Goal: Task Accomplishment & Management: Use online tool/utility

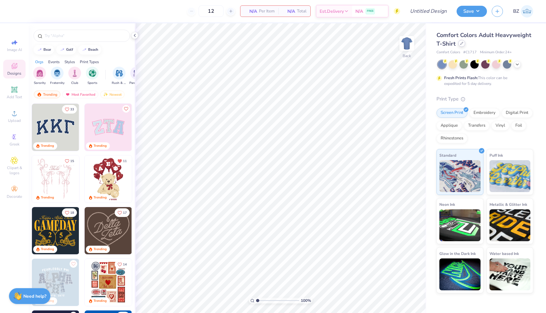
click at [459, 44] on div at bounding box center [461, 43] width 7 height 7
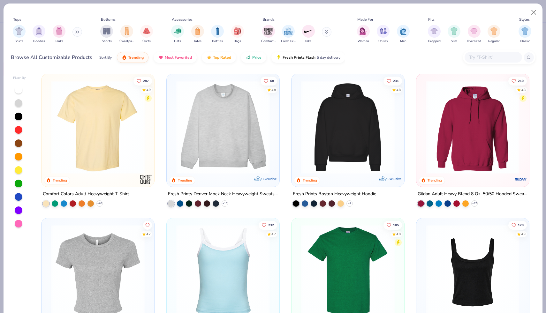
click at [76, 32] on icon at bounding box center [77, 31] width 4 height 3
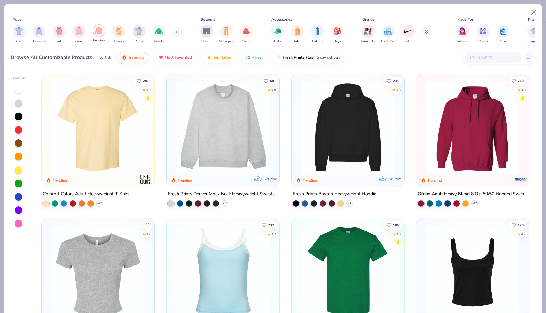
click at [97, 31] on img "filter for Sweaters" at bounding box center [98, 30] width 7 height 7
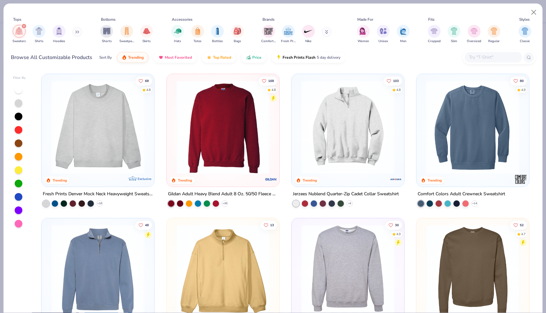
click at [241, 129] on img at bounding box center [223, 127] width 100 height 94
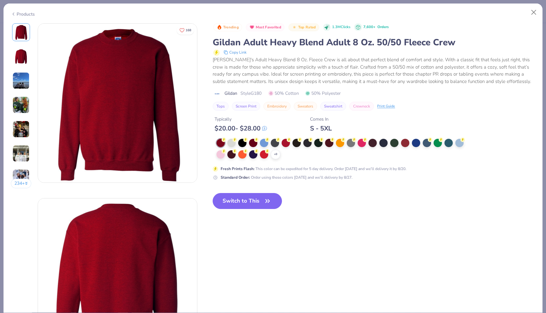
click at [29, 13] on div "Products" at bounding box center [23, 14] width 24 height 7
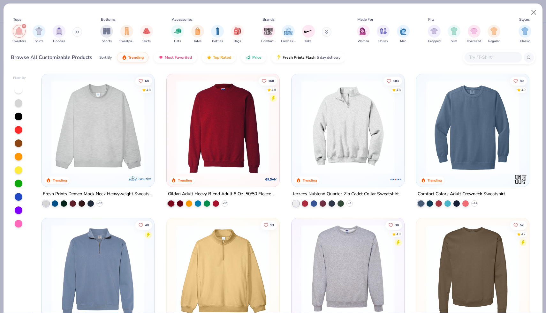
click at [24, 26] on icon "filter for Sweaters" at bounding box center [24, 26] width 2 height 2
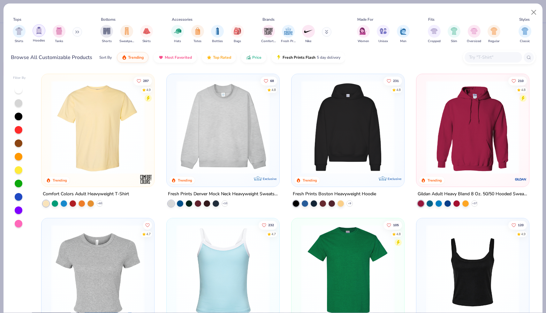
click at [36, 35] on div "filter for Hoodies" at bounding box center [39, 30] width 13 height 13
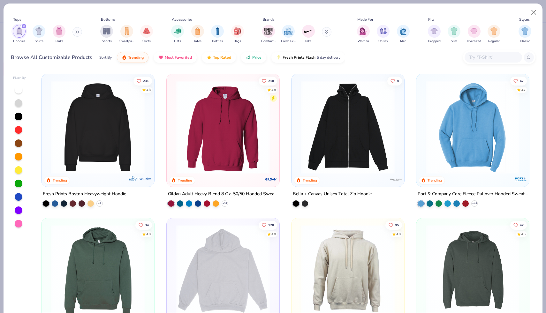
click at [231, 141] on img at bounding box center [223, 127] width 100 height 94
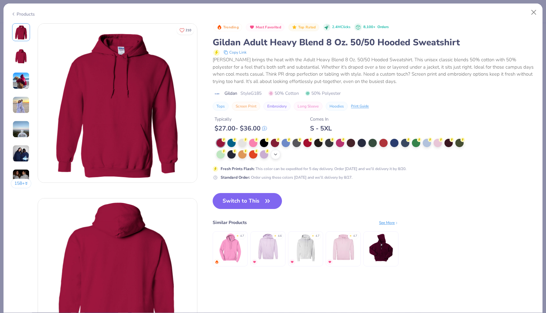
click at [274, 156] on icon at bounding box center [275, 154] width 5 height 5
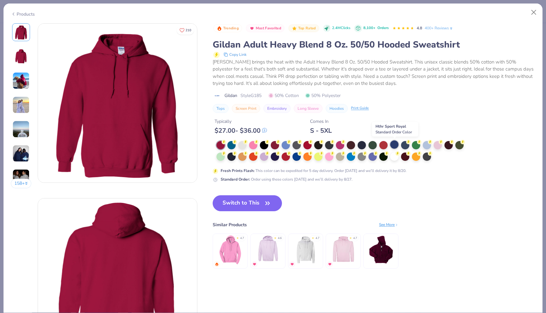
click at [397, 146] on div at bounding box center [394, 144] width 8 height 8
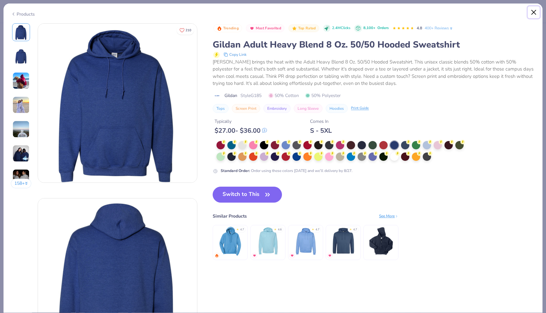
click at [535, 9] on button "Close" at bounding box center [534, 12] width 12 height 12
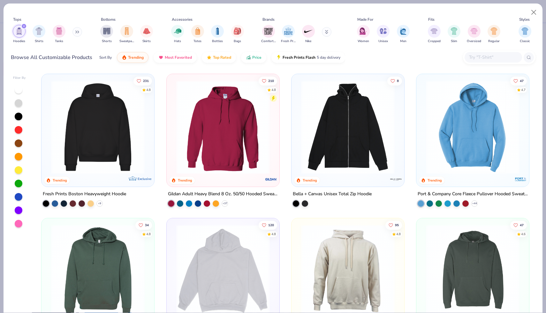
click at [17, 196] on div at bounding box center [19, 197] width 8 height 8
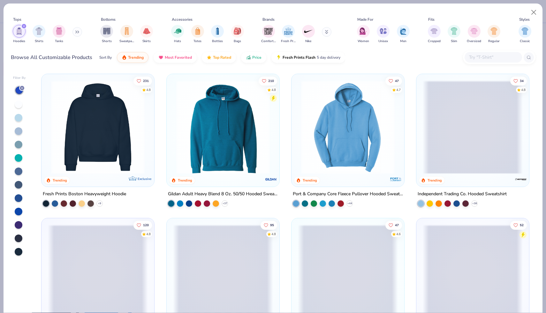
click at [329, 138] on img at bounding box center [348, 127] width 100 height 94
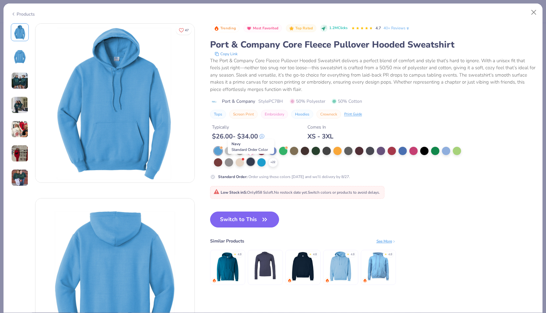
click at [249, 164] on div at bounding box center [250, 162] width 8 height 8
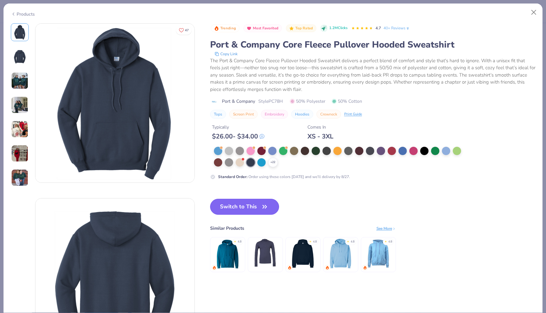
click at [247, 212] on button "Switch to This" at bounding box center [244, 207] width 69 height 16
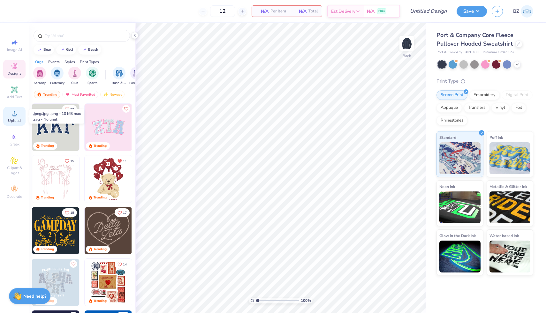
click at [13, 118] on span "Upload" at bounding box center [14, 120] width 13 height 5
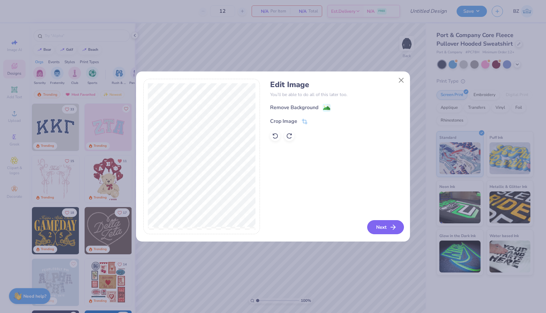
click at [398, 226] on button "Next" at bounding box center [385, 227] width 37 height 14
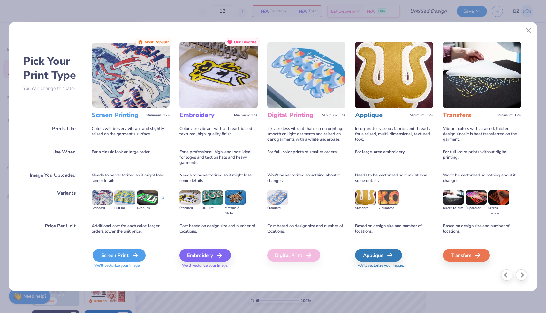
click at [132, 253] on icon at bounding box center [135, 256] width 8 height 8
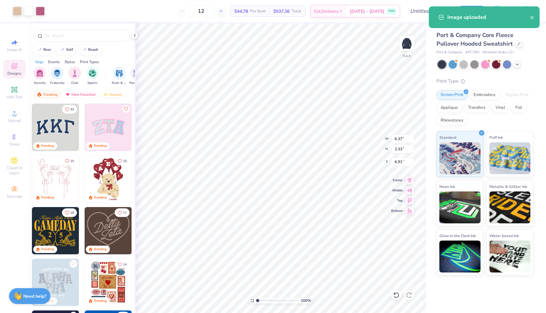
type input "6.37"
type input "2.33"
type input "3.27"
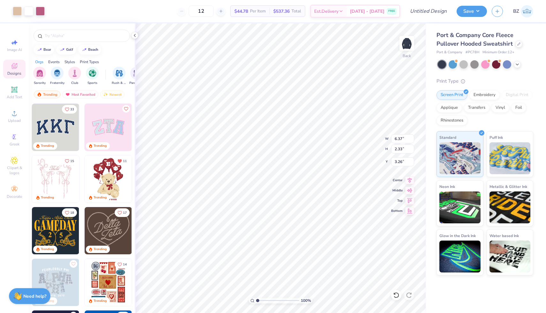
type input "6.00"
type input "2.19"
type input "3.30"
click at [400, 50] on img at bounding box center [407, 44] width 26 height 26
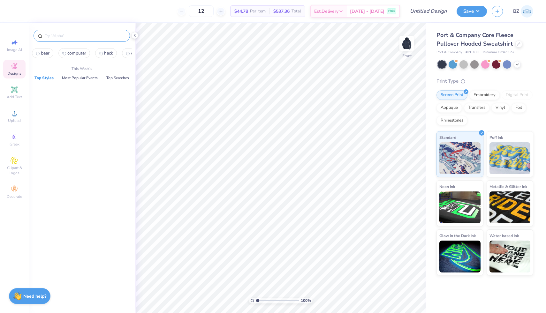
click at [69, 34] on input "text" at bounding box center [85, 36] width 82 height 6
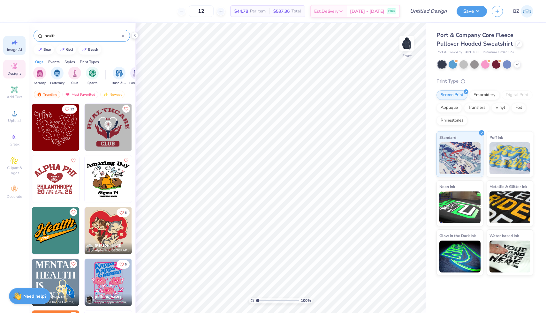
type input "health"
click at [19, 42] on div "Image AI" at bounding box center [14, 45] width 22 height 19
select select "4"
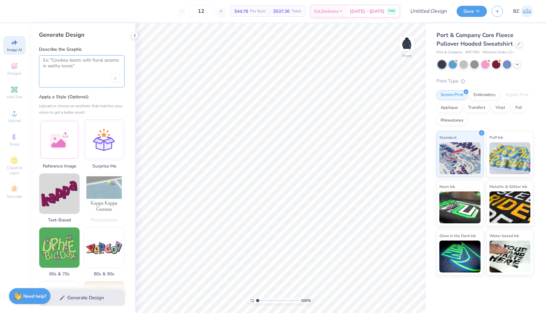
click at [86, 67] on textarea at bounding box center [81, 65] width 77 height 16
type textarea "health care logos"
click at [76, 300] on button "Generate Design" at bounding box center [82, 297] width 86 height 16
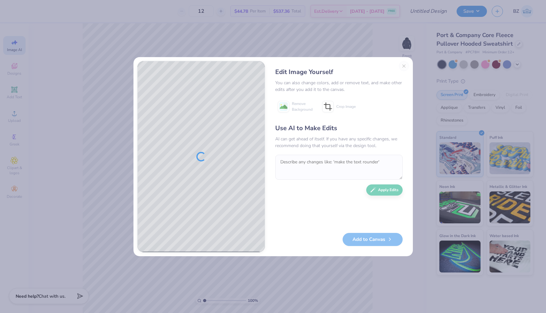
click at [403, 64] on div "Edit Image Yourself You can also change colors, add or remove text, and make ot…" at bounding box center [339, 157] width 140 height 192
click at [366, 237] on button "Add to Canvas" at bounding box center [373, 237] width 60 height 13
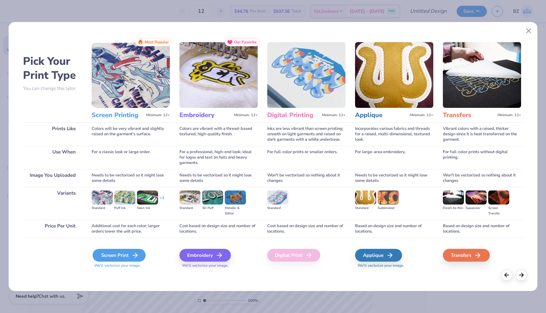
click at [117, 253] on div "Screen Print" at bounding box center [119, 255] width 53 height 13
click at [136, 253] on icon at bounding box center [135, 256] width 8 height 8
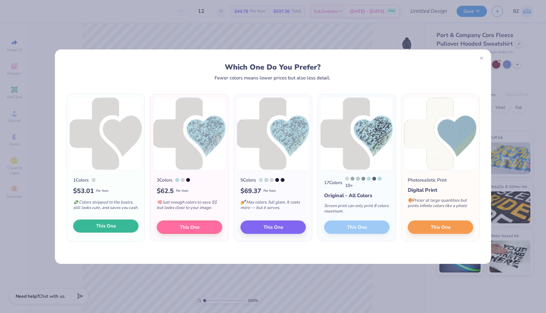
click at [130, 223] on button "This One" at bounding box center [105, 226] width 65 height 13
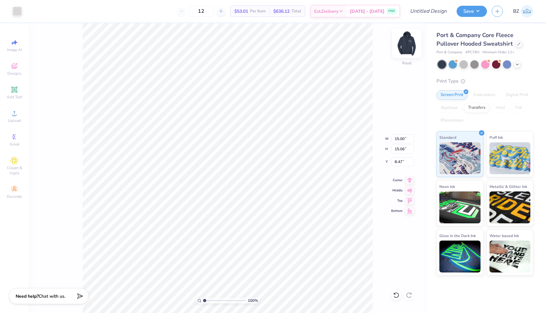
click at [409, 42] on img at bounding box center [407, 44] width 26 height 26
click at [411, 44] on img at bounding box center [407, 44] width 26 height 26
click at [16, 7] on div at bounding box center [17, 10] width 9 height 9
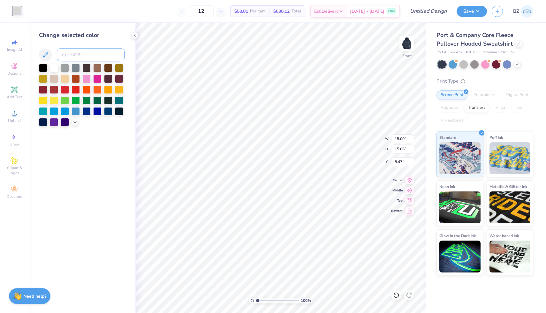
click at [90, 55] on input at bounding box center [91, 55] width 68 height 13
type input "7432"
type input "6.98"
type input "7.01"
type input "11.03"
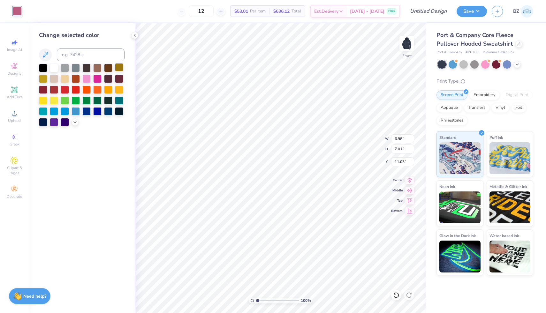
type input "8.32"
type input "8.36"
type input "8.45"
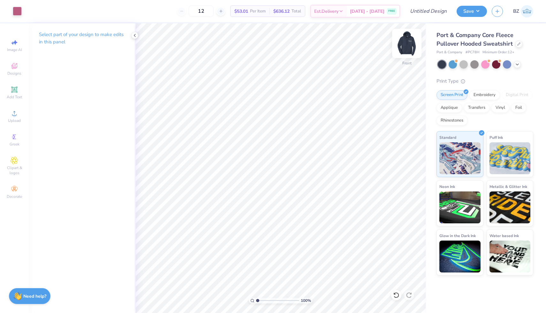
click at [409, 44] on img at bounding box center [407, 44] width 26 height 26
click at [212, 12] on input "12" at bounding box center [201, 10] width 25 height 11
type input "1"
type input "20"
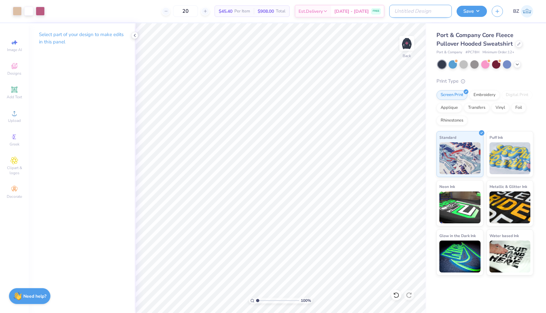
click at [436, 12] on input "Design Title" at bounding box center [420, 11] width 63 height 13
type input "sweatshirt #2"
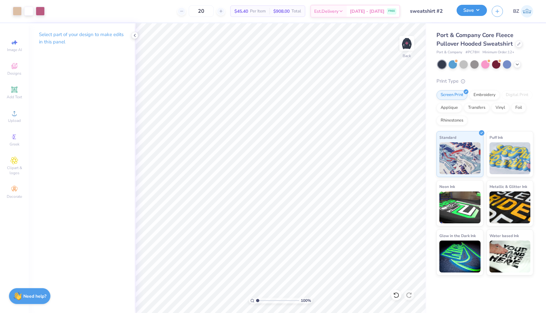
click at [470, 12] on button "Save" at bounding box center [471, 10] width 30 height 11
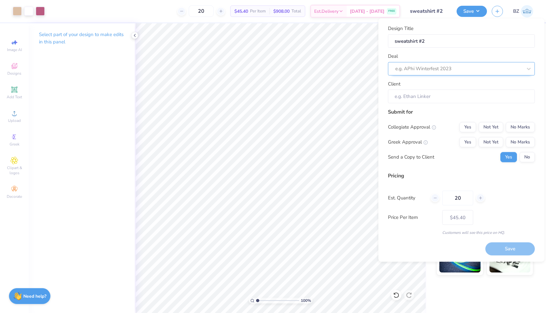
click at [460, 73] on div "e.g. APhi Winterfest 2023" at bounding box center [459, 69] width 128 height 10
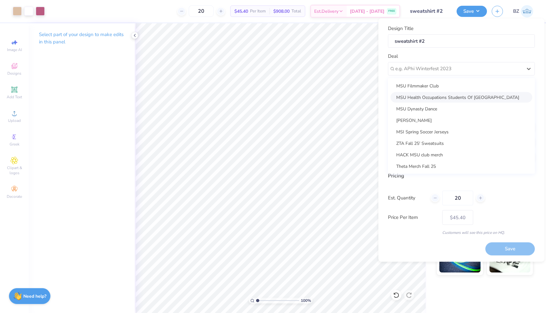
click at [447, 94] on div "MSU Health Occupations Students Of [GEOGRAPHIC_DATA]" at bounding box center [461, 97] width 142 height 11
type input "[PERSON_NAME]"
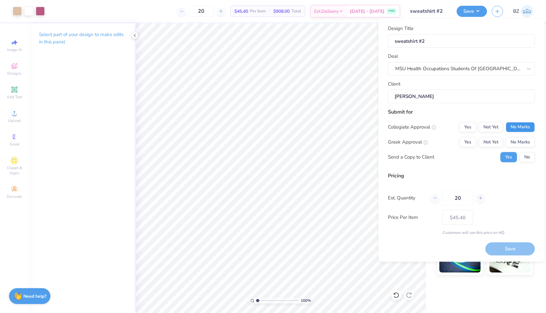
click at [523, 126] on button "No Marks" at bounding box center [520, 127] width 29 height 10
click at [473, 127] on button "Yes" at bounding box center [467, 127] width 17 height 10
click at [518, 139] on button "No Marks" at bounding box center [520, 142] width 29 height 10
type input "$45.40"
drag, startPoint x: 467, startPoint y: 195, endPoint x: 421, endPoint y: 195, distance: 46.3
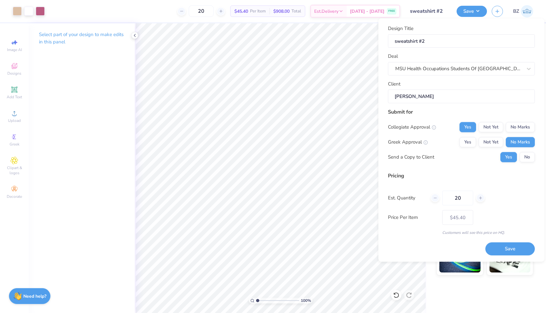
click at [421, 195] on div "Est. Quantity 20" at bounding box center [461, 198] width 147 height 15
type input "0"
type input "12"
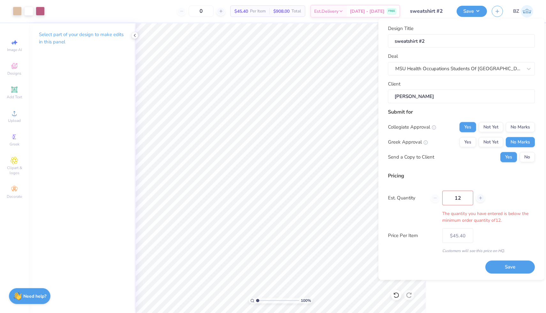
click at [426, 182] on div "Pricing Est. Quantity 12 The quantity you have entered is below the minimum ord…" at bounding box center [461, 213] width 147 height 82
type input "12"
click at [462, 177] on div "Pricing" at bounding box center [461, 176] width 147 height 8
click at [509, 265] on button "Save" at bounding box center [509, 267] width 49 height 13
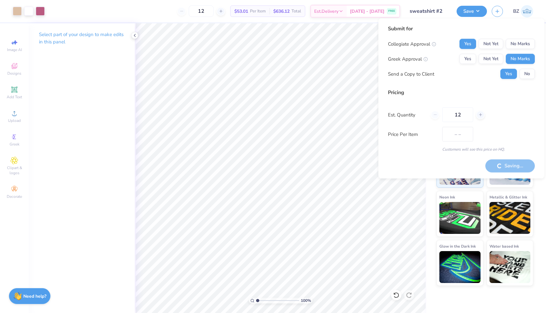
type input "$53.01"
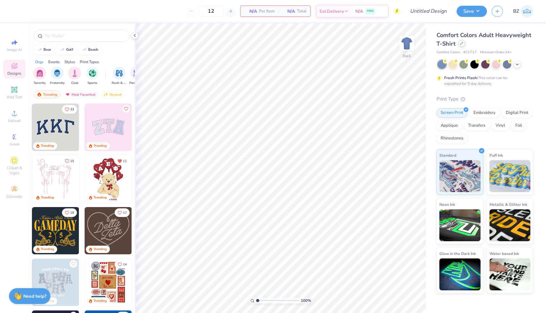
click at [460, 45] on div at bounding box center [461, 43] width 7 height 7
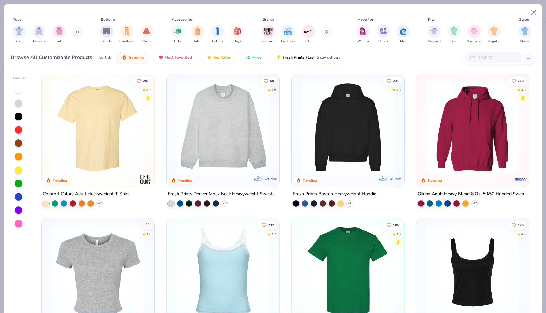
click at [76, 31] on button at bounding box center [77, 32] width 10 height 10
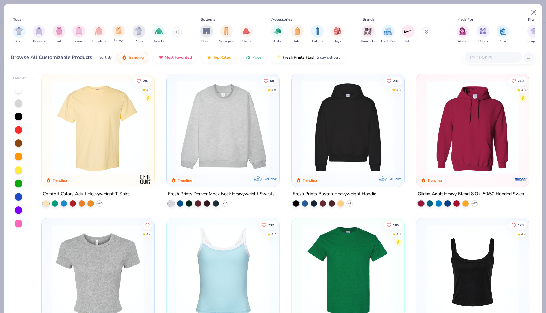
click at [124, 34] on div "Jerseys" at bounding box center [118, 33] width 13 height 19
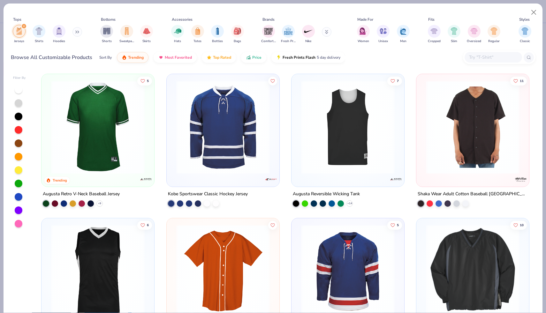
click at [24, 28] on div "filter for Jerseys" at bounding box center [24, 26] width 6 height 6
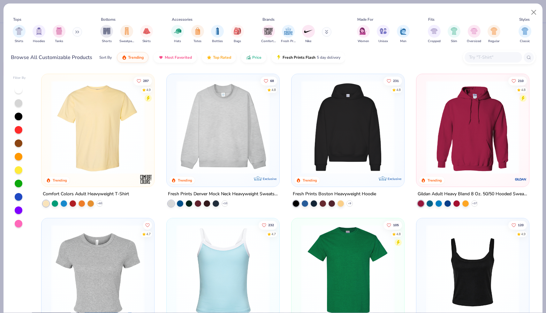
click at [83, 30] on div "Shirts Hoodies Tanks" at bounding box center [47, 34] width 73 height 24
click at [79, 31] on icon at bounding box center [77, 31] width 4 height 3
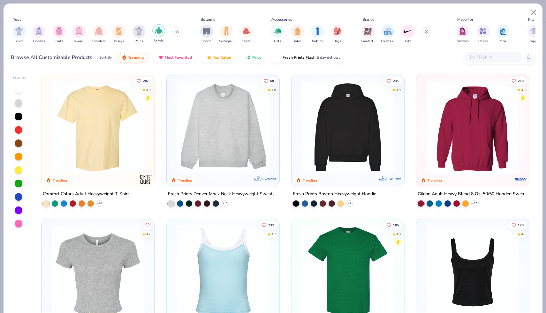
click at [162, 30] on div "filter for Jackets" at bounding box center [158, 30] width 13 height 13
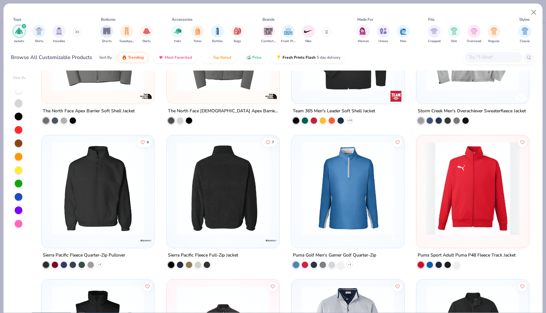
scroll to position [1527, 0]
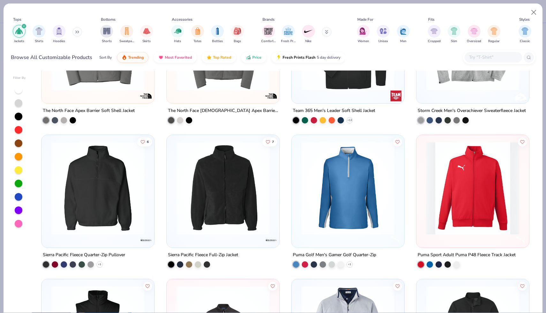
click at [213, 219] on img at bounding box center [223, 188] width 100 height 94
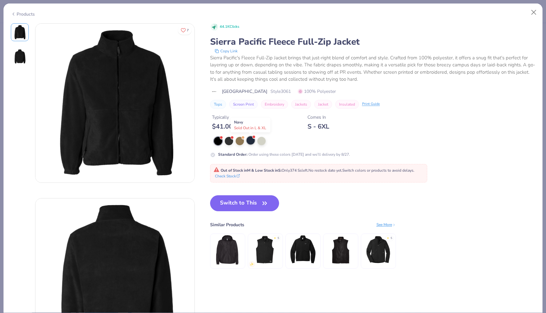
click at [250, 142] on div at bounding box center [250, 140] width 8 height 8
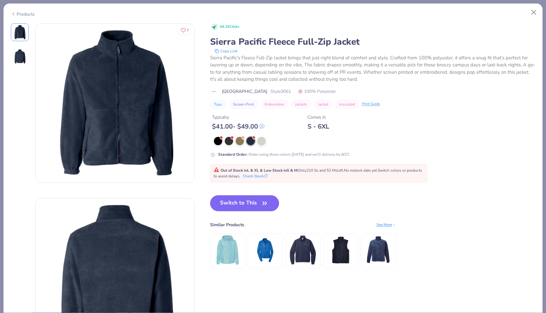
click at [301, 257] on img at bounding box center [303, 250] width 30 height 30
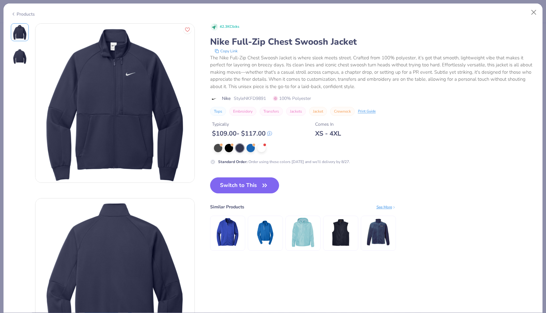
click at [25, 14] on div "Products" at bounding box center [23, 14] width 24 height 7
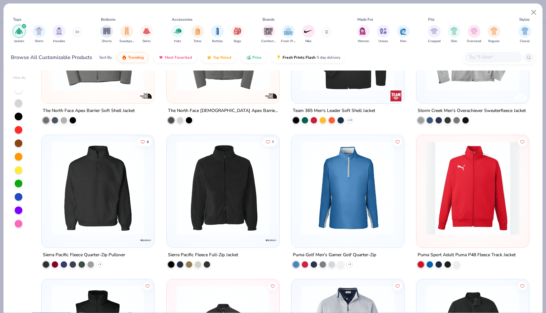
click at [18, 196] on div at bounding box center [19, 197] width 8 height 8
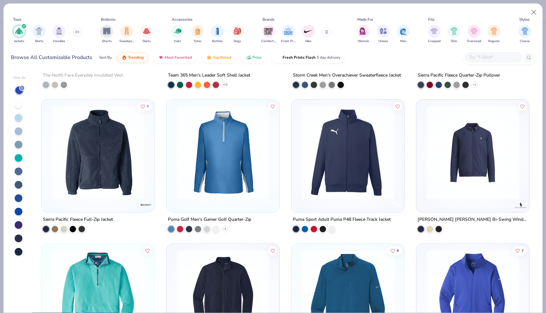
scroll to position [988, 0]
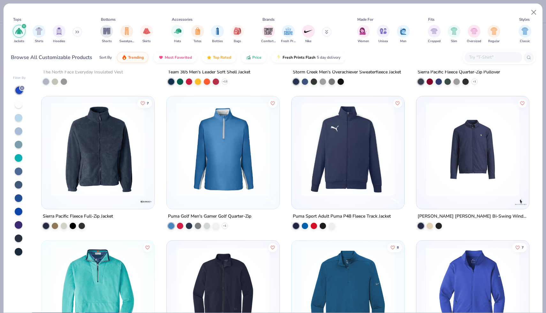
click at [136, 167] on img at bounding box center [98, 150] width 100 height 94
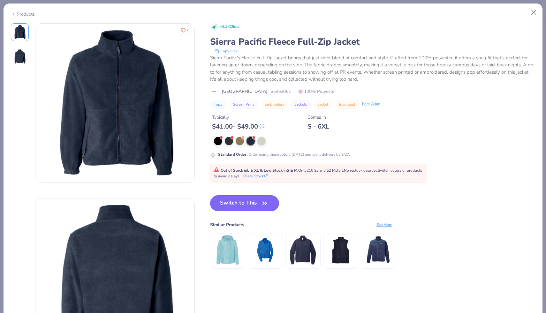
click at [237, 208] on button "Switch to This" at bounding box center [244, 203] width 69 height 16
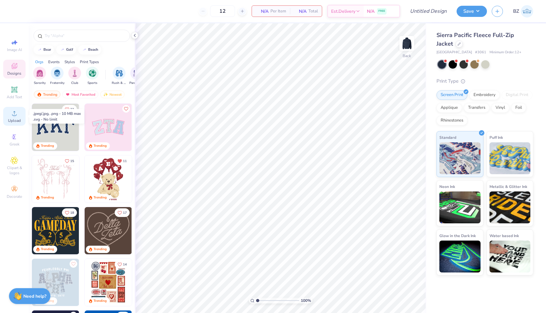
click at [12, 109] on div "Upload" at bounding box center [14, 116] width 22 height 19
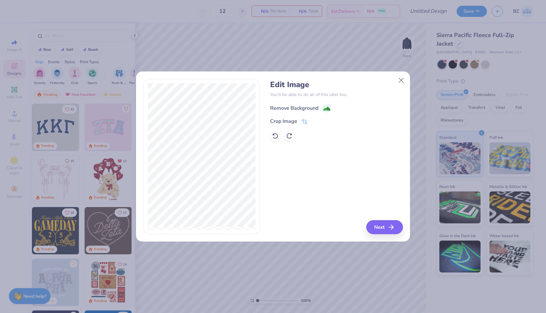
click at [323, 109] on image at bounding box center [326, 108] width 7 height 7
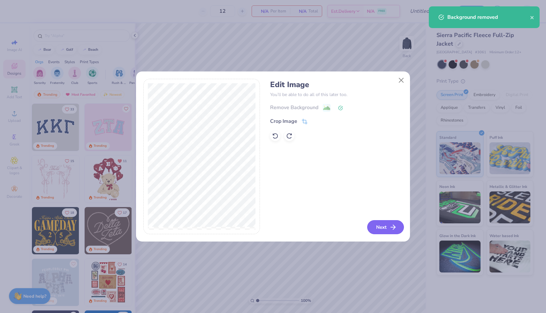
click at [384, 230] on button "Next" at bounding box center [385, 227] width 37 height 14
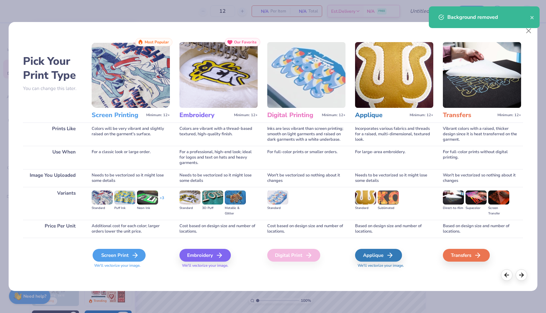
click at [134, 255] on icon at bounding box center [135, 256] width 8 height 8
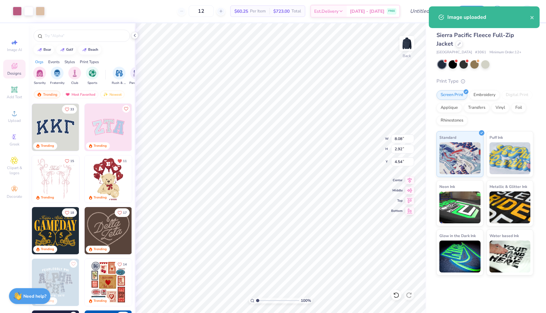
type input "5.91"
type input "2.13"
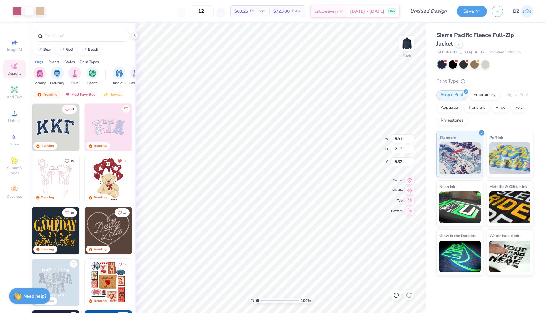
type input "3.25"
click at [18, 118] on span "Upload" at bounding box center [14, 120] width 13 height 5
type input "3.40"
click at [3, 114] on div "Image AI Designs Add Text Upload Greek Clipart & logos Decorate" at bounding box center [14, 168] width 29 height 290
click at [10, 116] on div "Upload" at bounding box center [14, 116] width 22 height 19
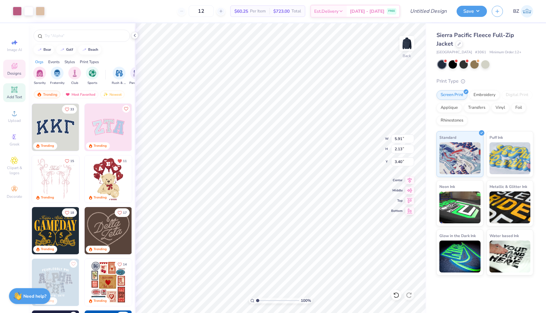
click at [13, 89] on icon at bounding box center [14, 89] width 5 height 5
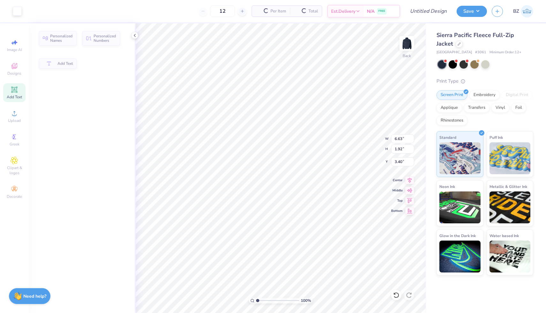
type input "6.63"
type input "1.92"
type input "5.04"
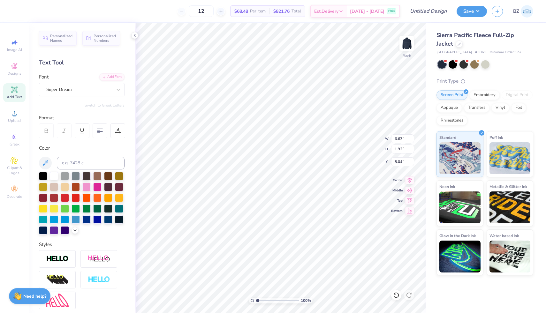
scroll to position [0, 0]
type textarea "name position"
click at [97, 126] on div at bounding box center [100, 131] width 15 height 15
type input "4.49"
type input "2.35"
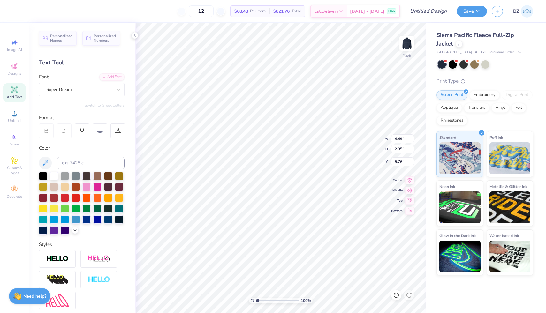
type input "3.40"
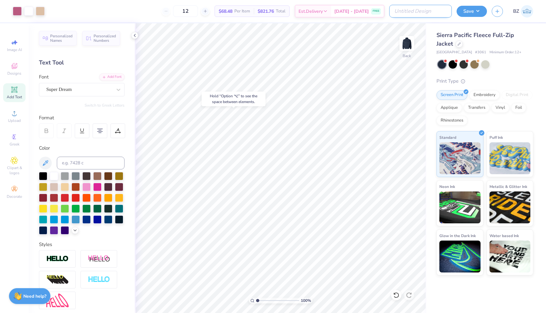
click at [431, 17] on input "Design Title" at bounding box center [420, 11] width 63 height 13
type input "jackets #1"
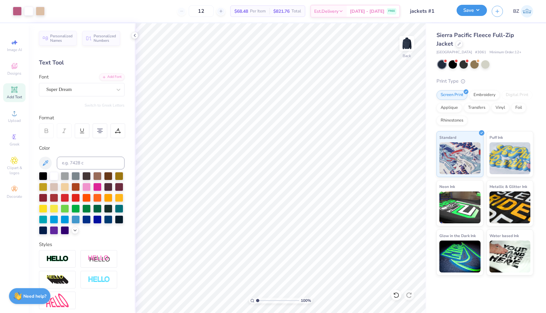
click at [476, 9] on button "Save" at bounding box center [471, 10] width 30 height 11
type input "4.32"
type input "2.26"
type input "3.40"
click at [476, 11] on button "Save" at bounding box center [471, 10] width 30 height 11
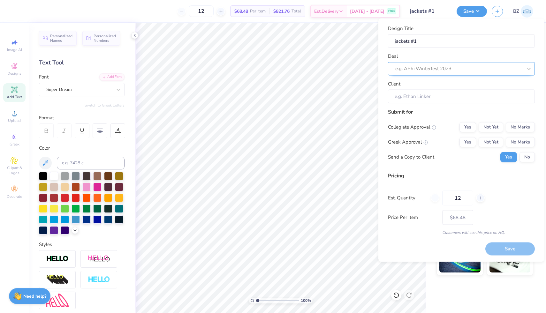
click at [493, 62] on div "e.g. APhi Winterfest 2023" at bounding box center [461, 68] width 147 height 13
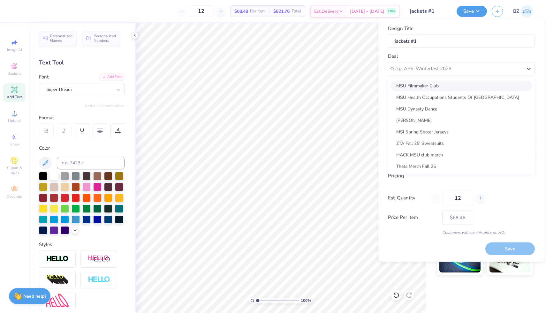
click at [485, 85] on div "MSU Filmmaker Club" at bounding box center [461, 85] width 142 height 11
type input "Andrew Hendl"
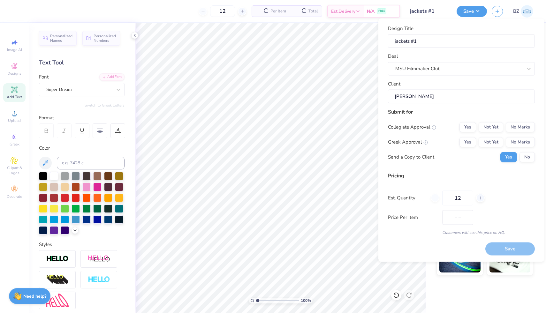
type input "$68.48"
click at [468, 65] on div "MSU Filmmaker Club" at bounding box center [459, 69] width 128 height 10
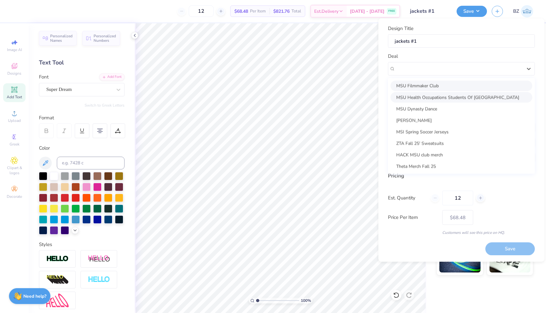
click at [454, 96] on div "MSU Health Occupations Students Of [GEOGRAPHIC_DATA]" at bounding box center [461, 97] width 142 height 11
type input "[PERSON_NAME]"
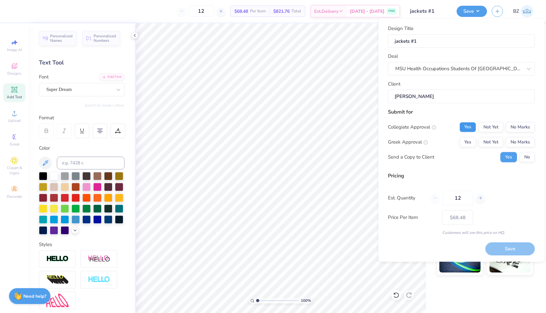
click at [472, 126] on button "Yes" at bounding box center [467, 127] width 17 height 10
click at [513, 140] on button "No Marks" at bounding box center [520, 142] width 29 height 10
type input "$68.48"
click at [463, 198] on input "12" at bounding box center [457, 198] width 31 height 15
type input "1"
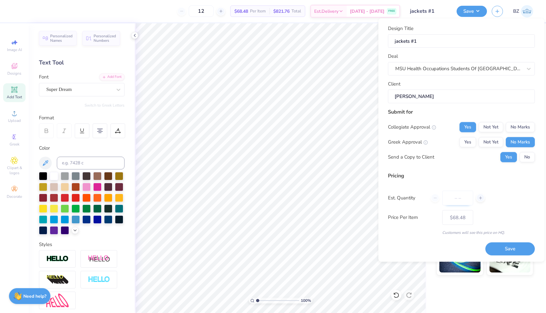
type input "8"
type input "12"
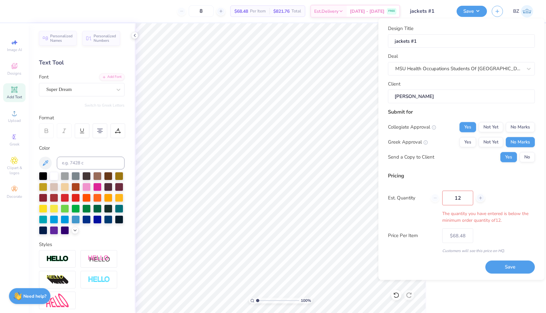
click at [458, 178] on div "Pricing" at bounding box center [461, 176] width 147 height 8
type input "12"
click at [502, 262] on button "Save" at bounding box center [509, 267] width 49 height 13
type input "$68.48"
